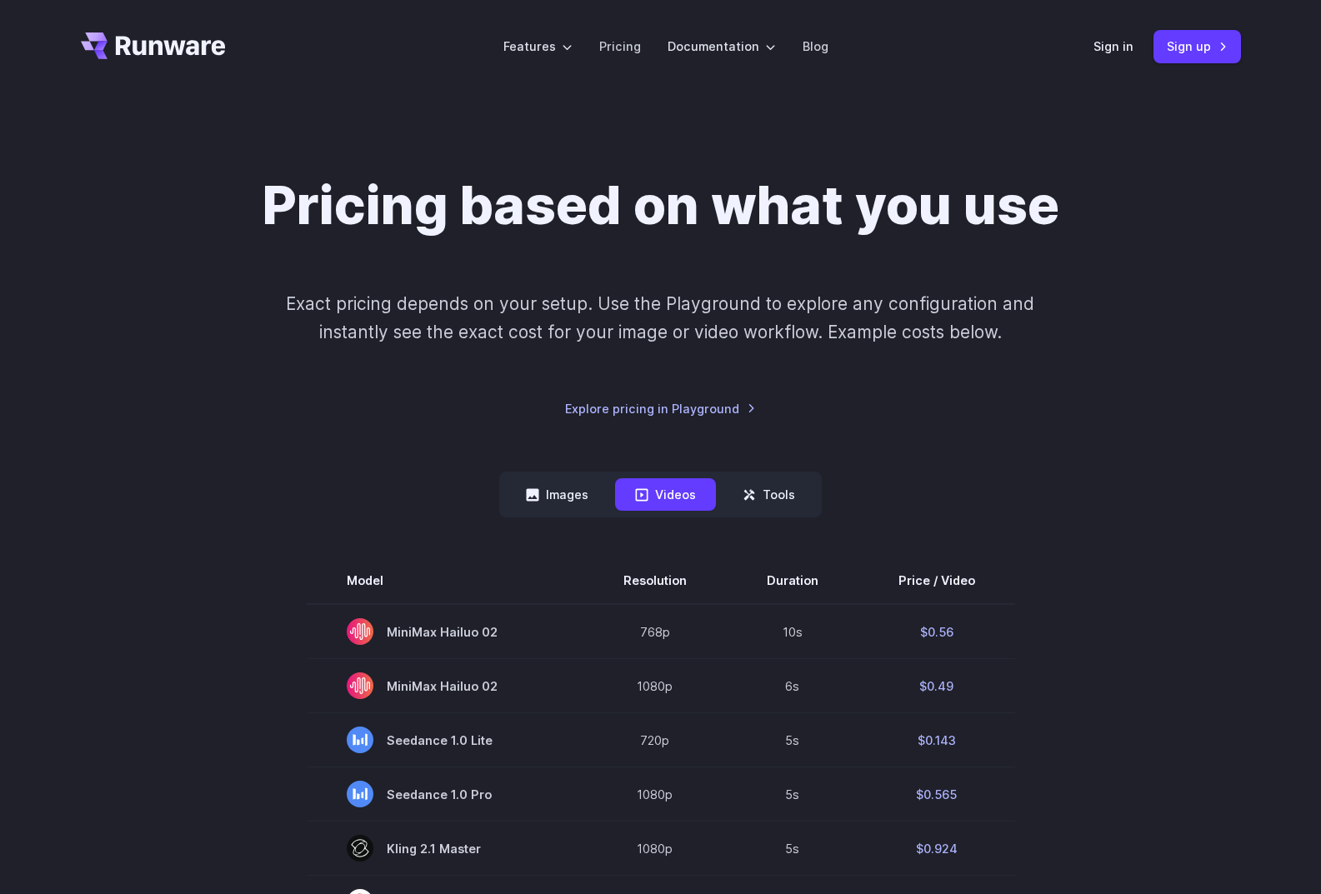
click at [179, 50] on icon "Go to /" at bounding box center [153, 46] width 145 height 27
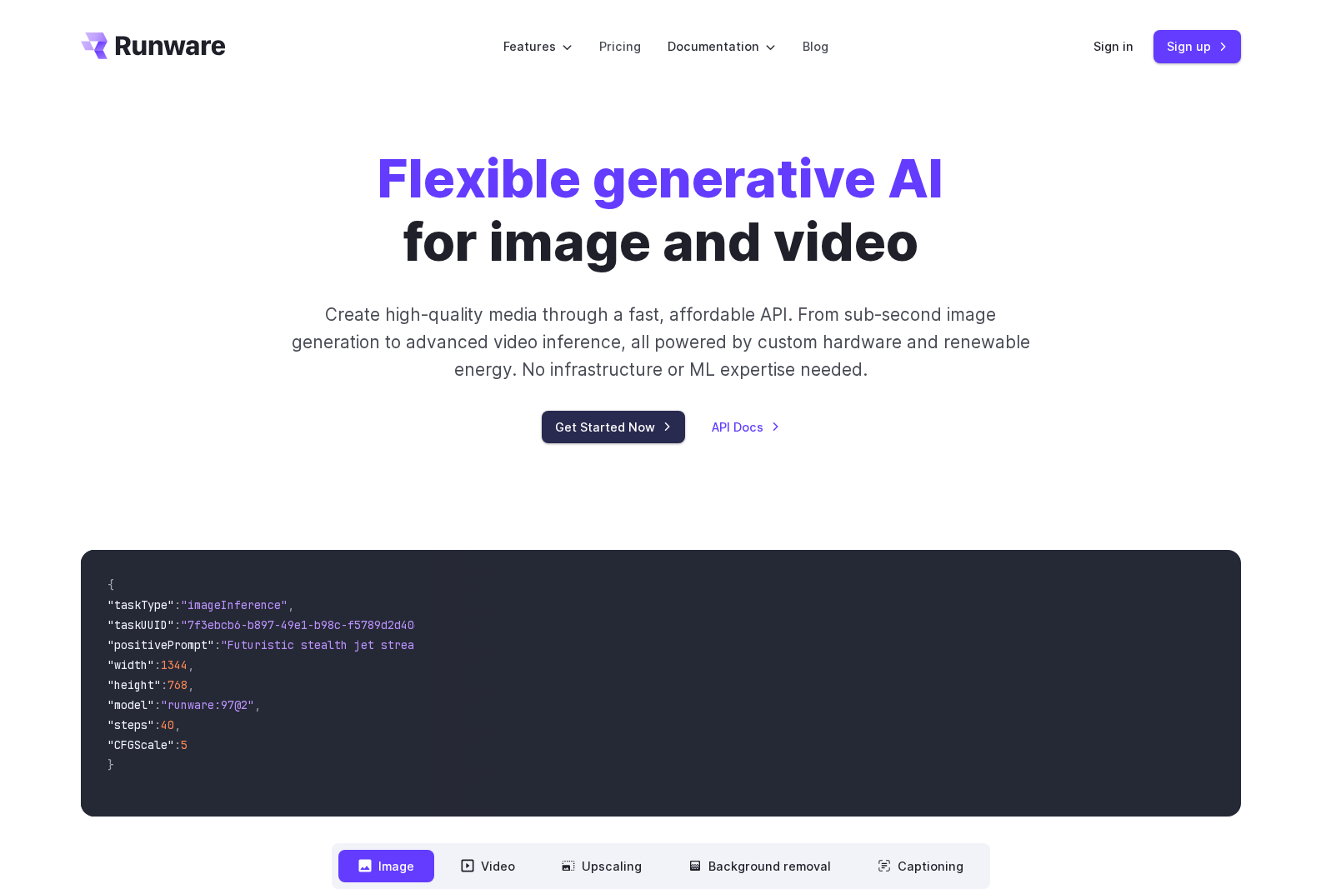
click at [586, 417] on link "Get Started Now" at bounding box center [613, 427] width 143 height 33
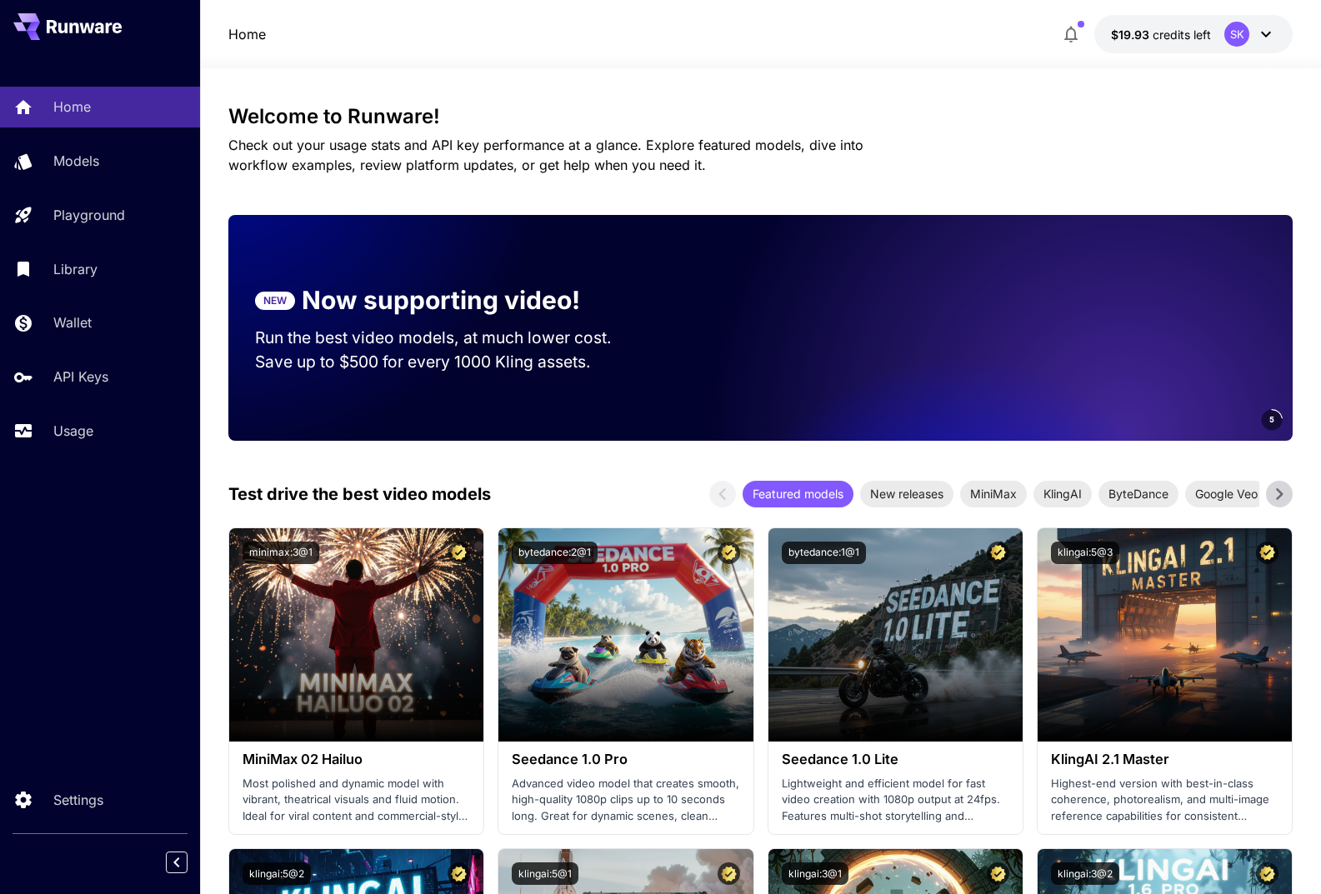
click at [88, 152] on p "Models" at bounding box center [76, 161] width 46 height 20
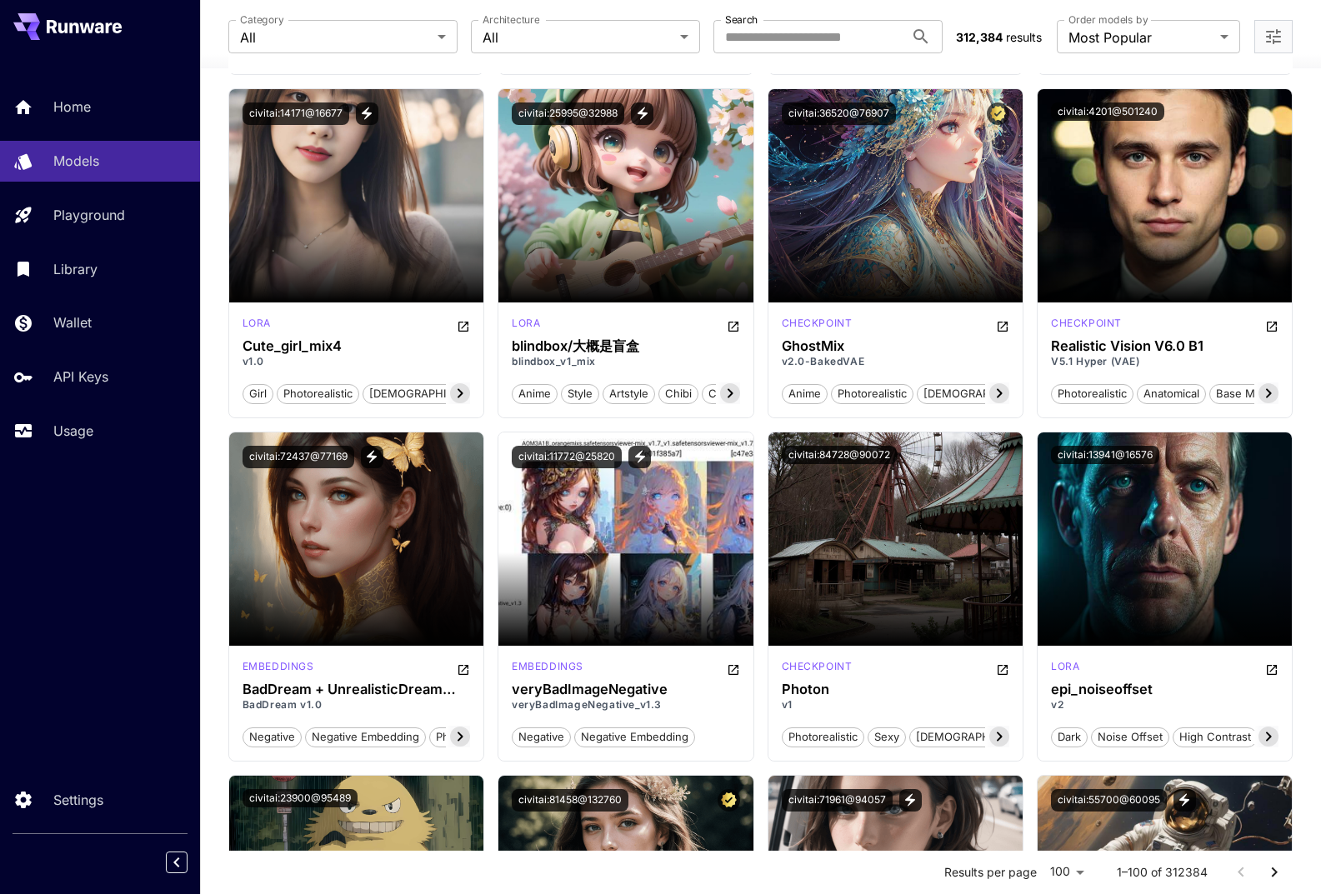
scroll to position [3501, 0]
